Goal: Use online tool/utility

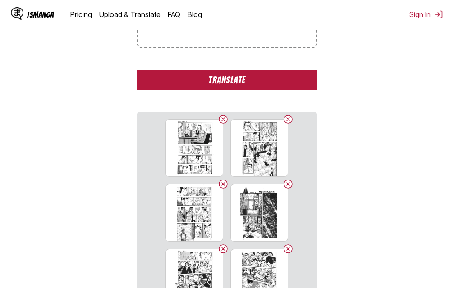
scroll to position [225, 0]
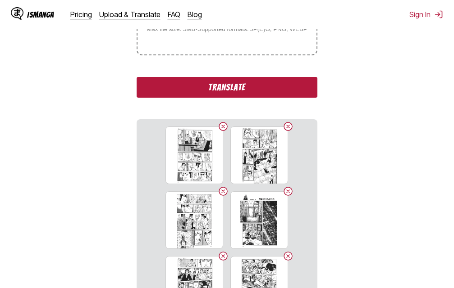
click at [238, 88] on button "Translate" at bounding box center [227, 87] width 180 height 21
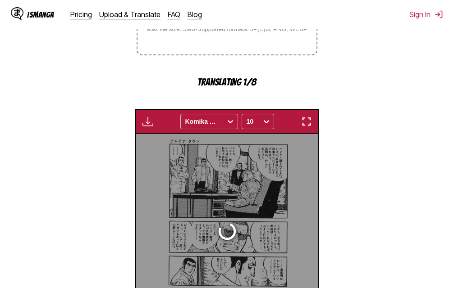
scroll to position [290, 0]
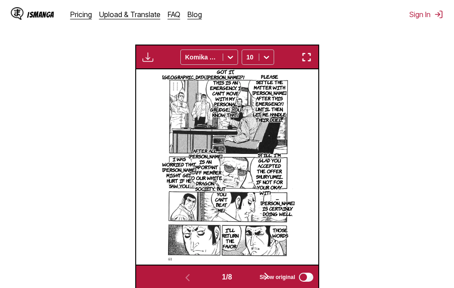
click at [308, 59] on img "button" at bounding box center [306, 57] width 11 height 11
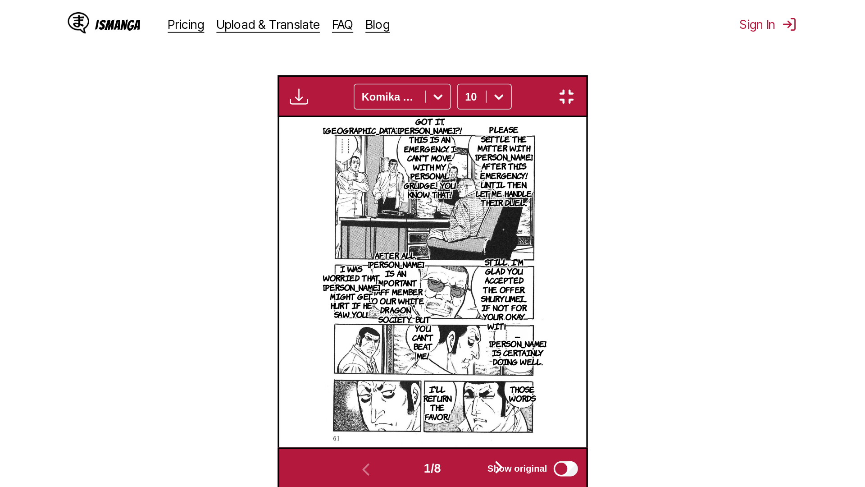
scroll to position [95, 0]
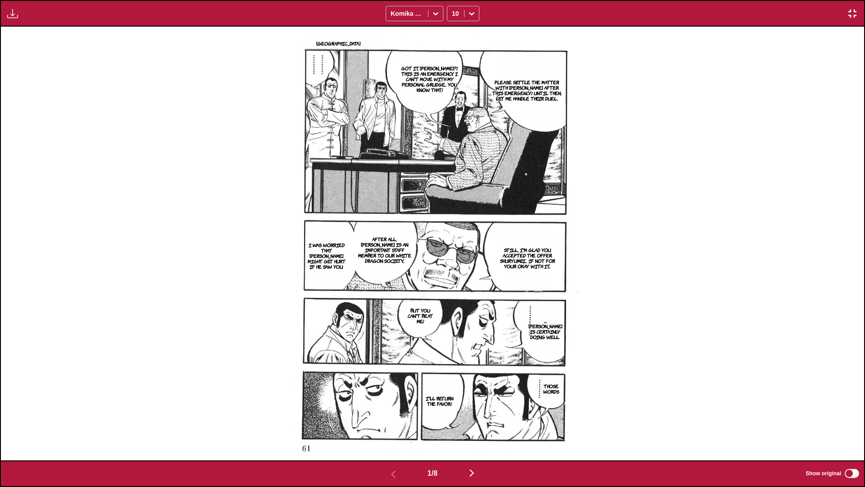
click at [453, 288] on img "button" at bounding box center [471, 472] width 11 height 11
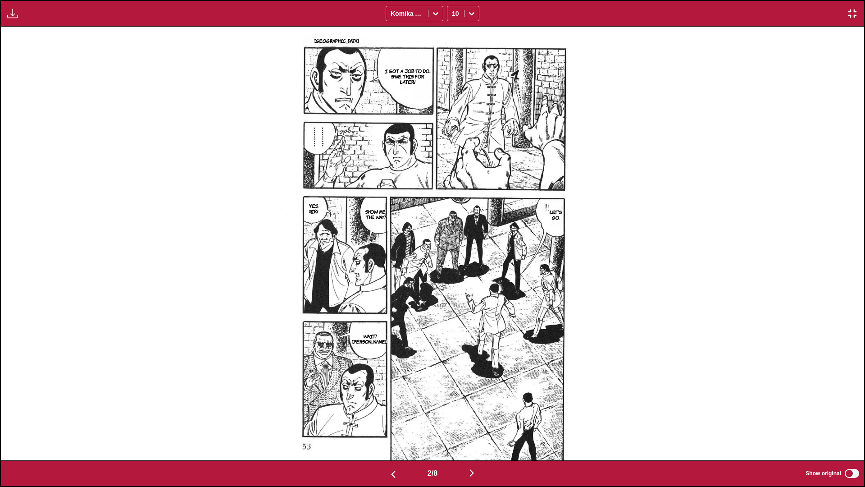
click at [453, 288] on img "button" at bounding box center [471, 472] width 11 height 11
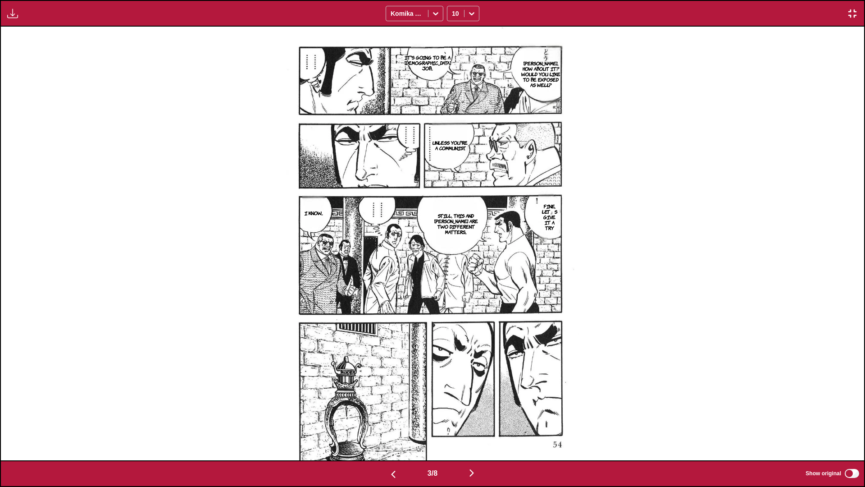
click at [453, 288] on img "button" at bounding box center [471, 472] width 11 height 11
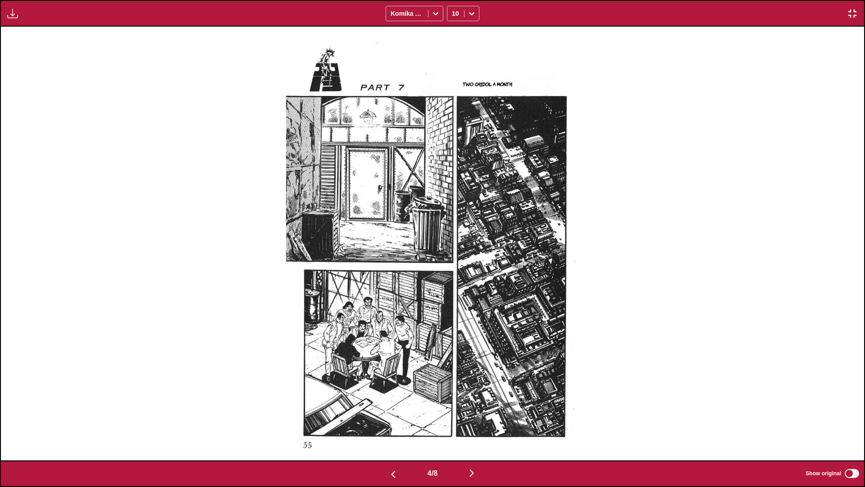
click at [453, 288] on img "button" at bounding box center [471, 472] width 11 height 11
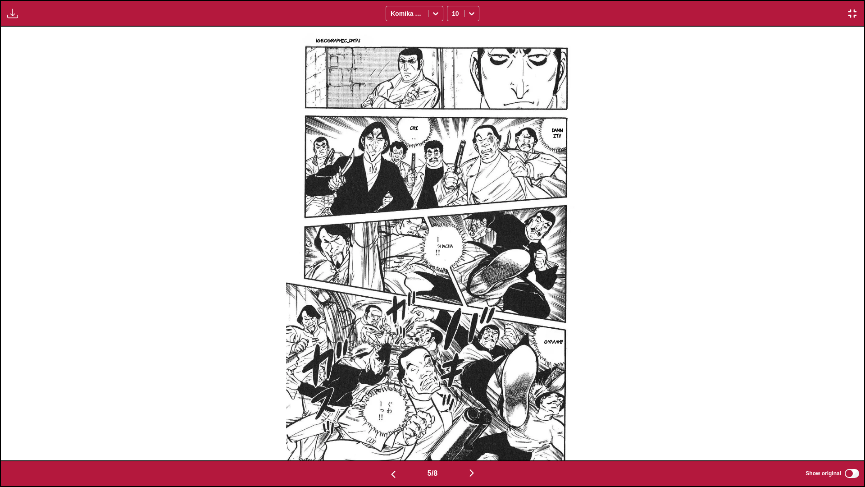
click at [453, 288] on img "button" at bounding box center [471, 472] width 11 height 11
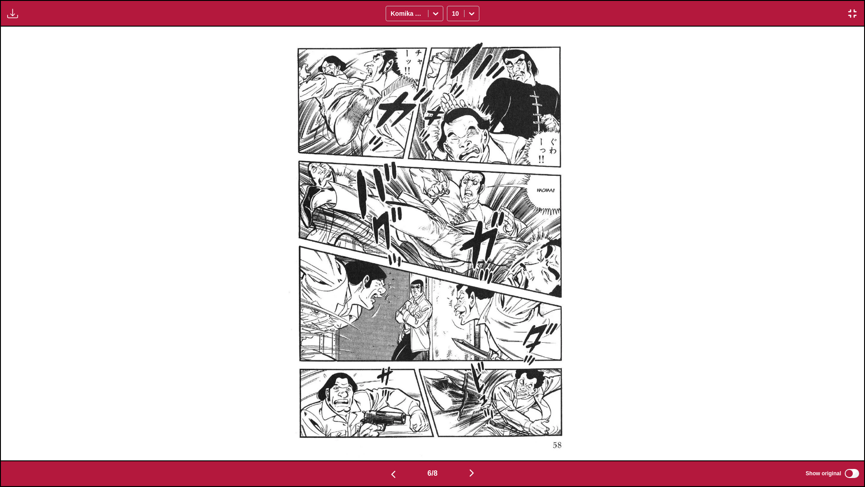
click at [453, 288] on img "button" at bounding box center [471, 472] width 11 height 11
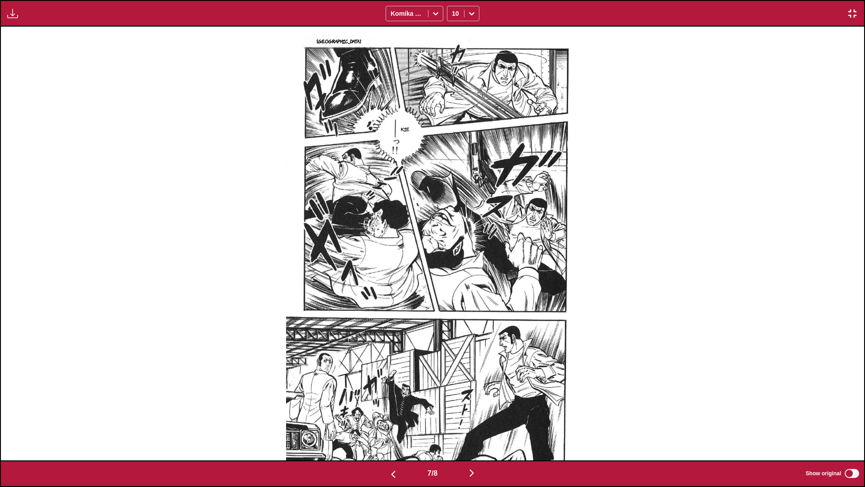
click at [453, 288] on img "button" at bounding box center [471, 472] width 11 height 11
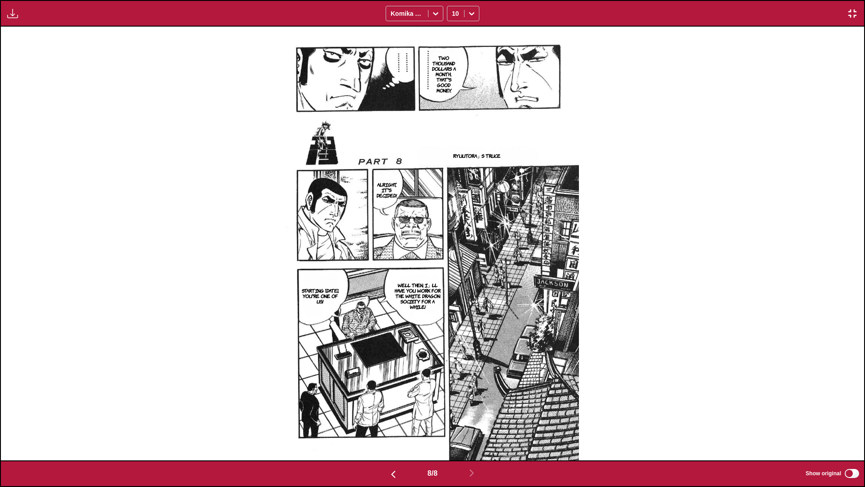
click at [453, 14] on img "button" at bounding box center [852, 13] width 11 height 11
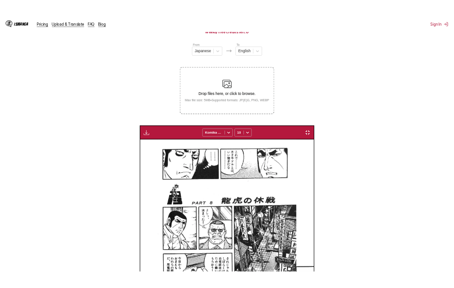
scroll to position [0, 1274]
